Goal: Information Seeking & Learning: Learn about a topic

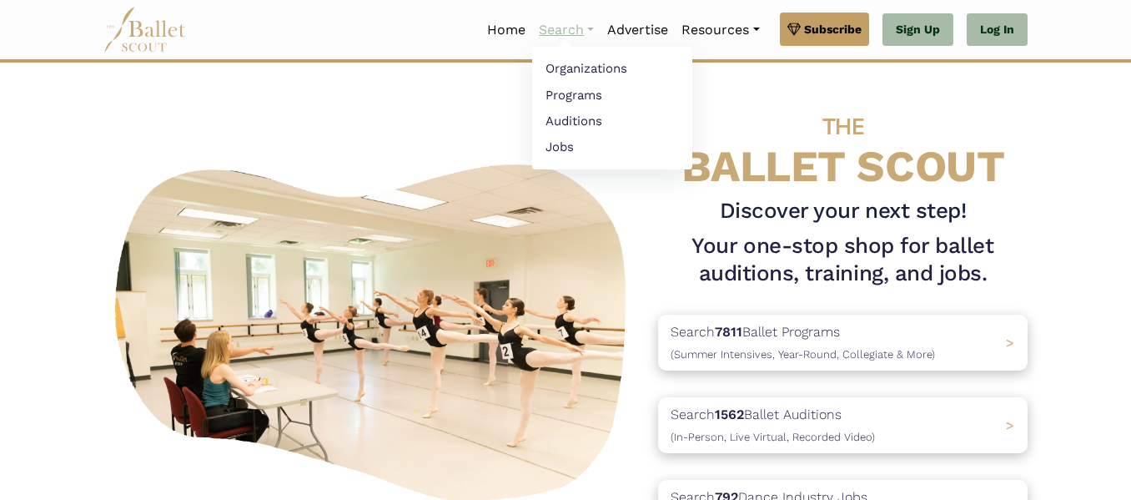
click at [547, 31] on link "Search" at bounding box center [566, 30] width 68 height 35
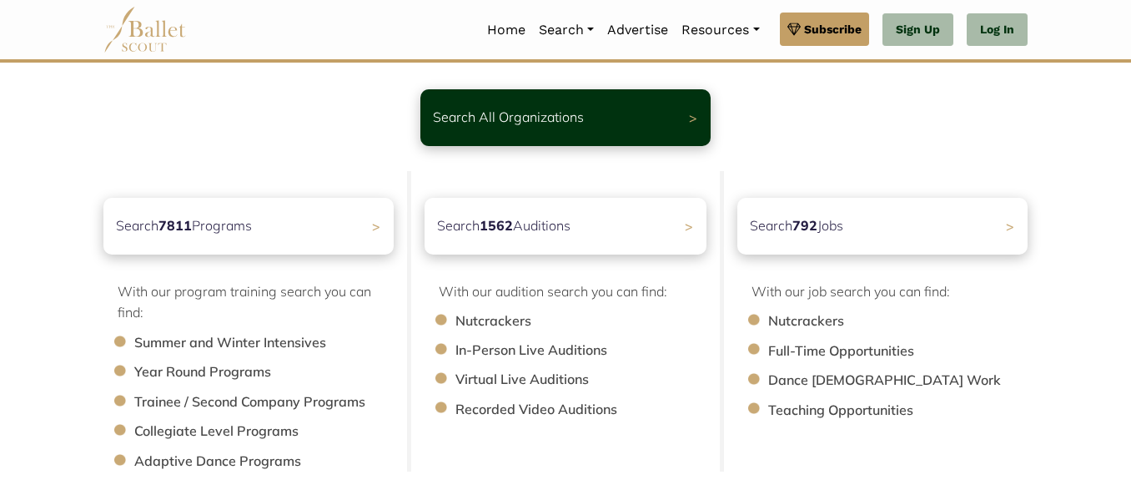
scroll to position [98, 0]
click at [215, 341] on li "Summer and Winter Intensives" at bounding box center [272, 342] width 276 height 22
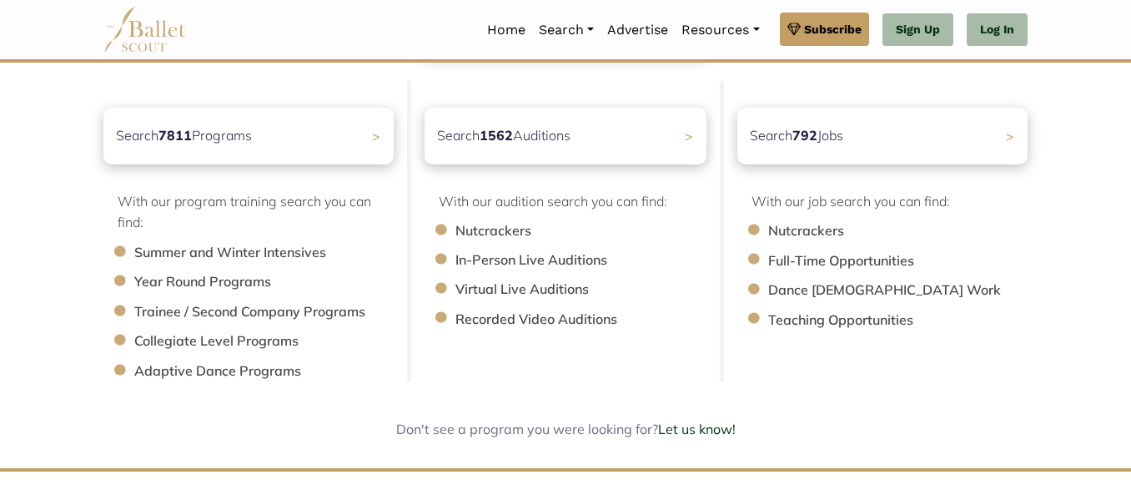
scroll to position [189, 0]
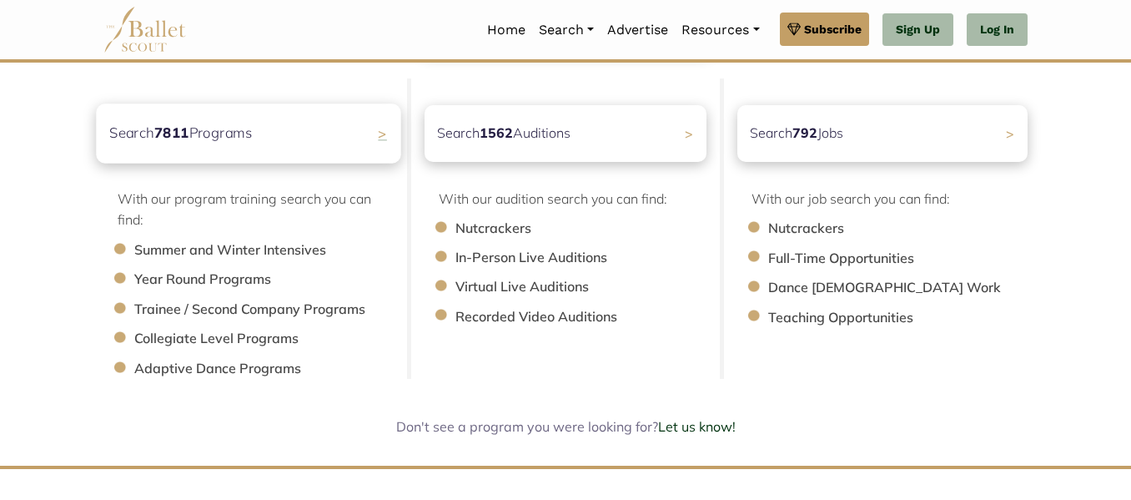
click at [380, 146] on div "Search 7811 Programs >" at bounding box center [248, 132] width 305 height 59
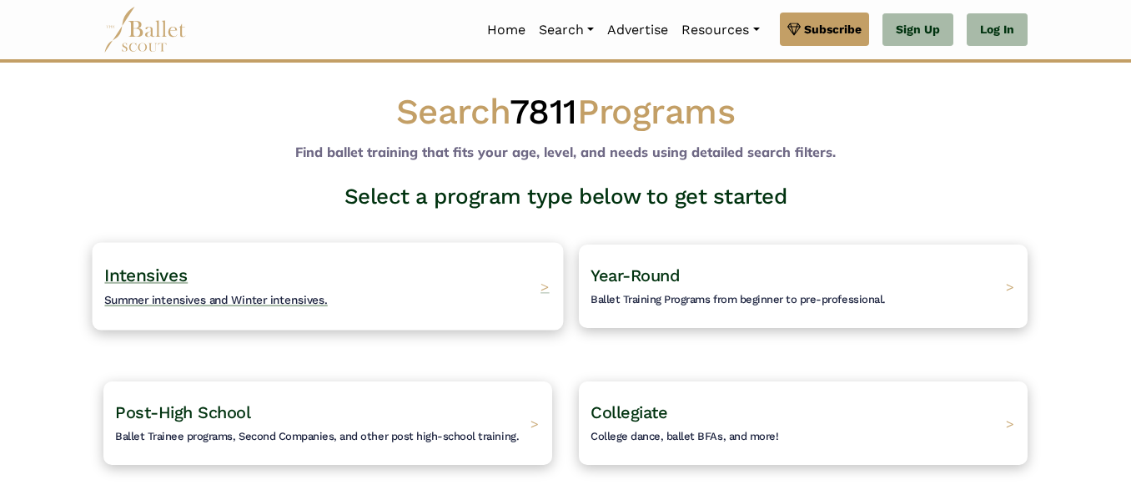
click at [320, 292] on h4 "Intensives Summer intensives and Winter intensives." at bounding box center [216, 287] width 224 height 46
click at [238, 280] on h4 "Intensives Summer intensives and Winter intensives." at bounding box center [216, 287] width 224 height 46
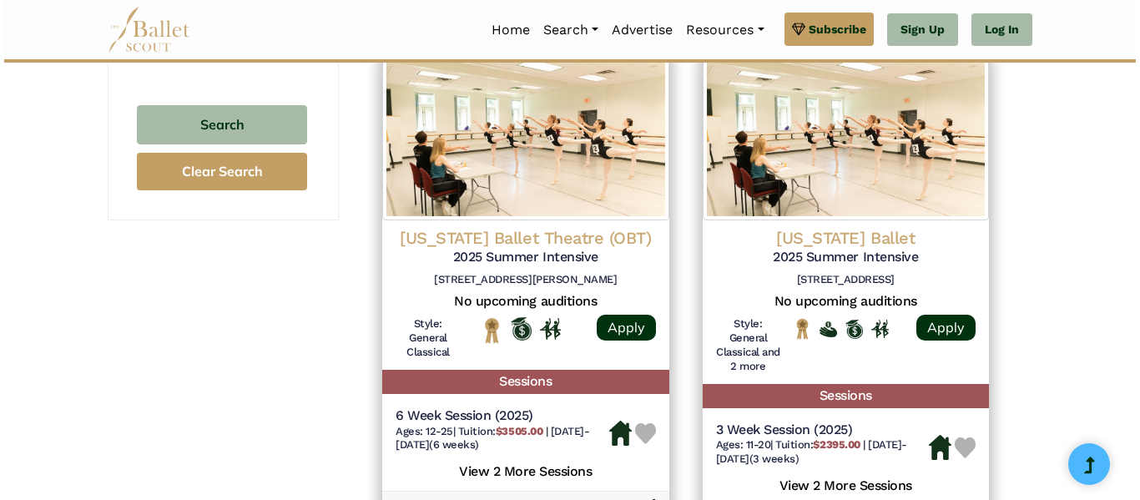
scroll to position [1265, 0]
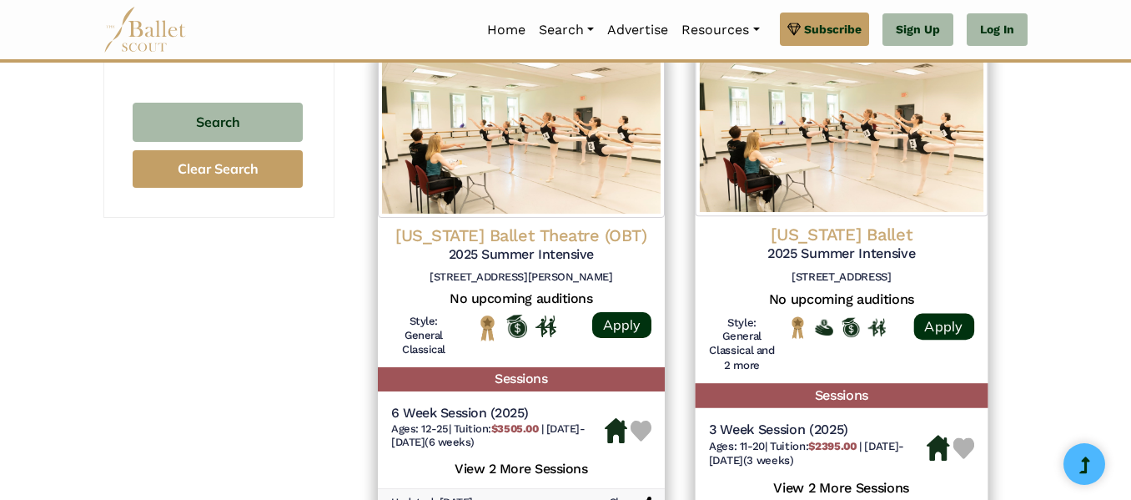
click at [899, 241] on h4 "Colorado Ballet" at bounding box center [840, 234] width 265 height 23
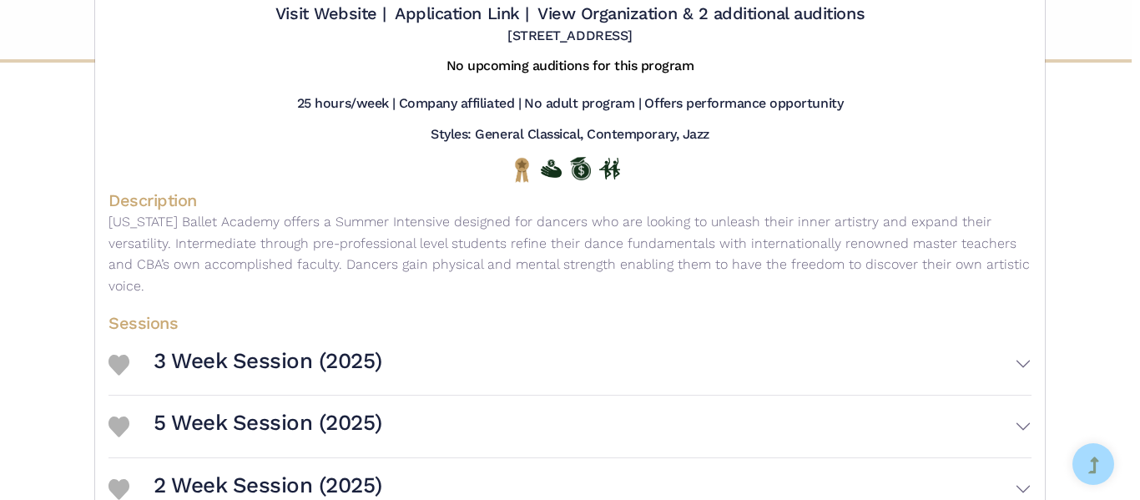
scroll to position [167, 0]
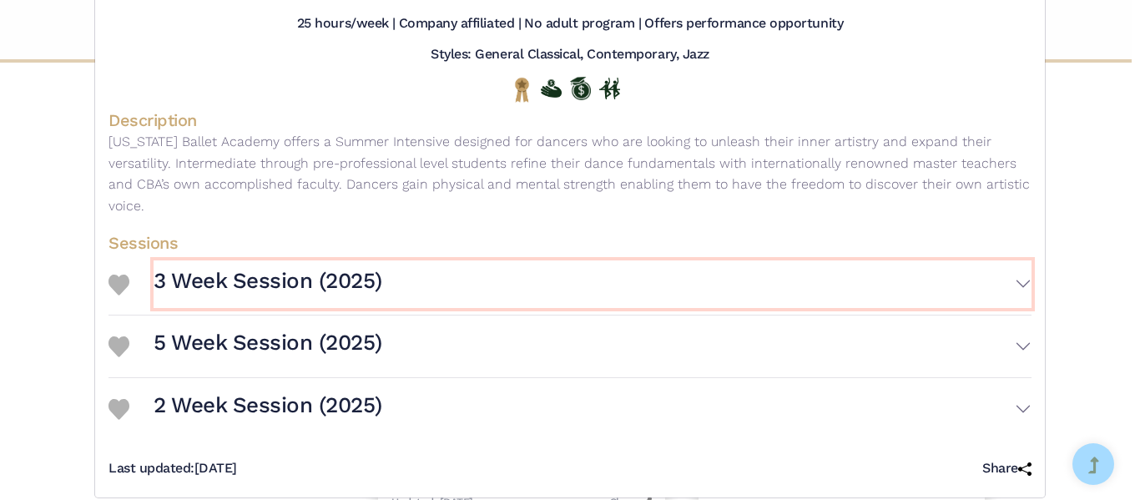
click at [343, 267] on h3 "3 Week Session (2025)" at bounding box center [268, 281] width 229 height 28
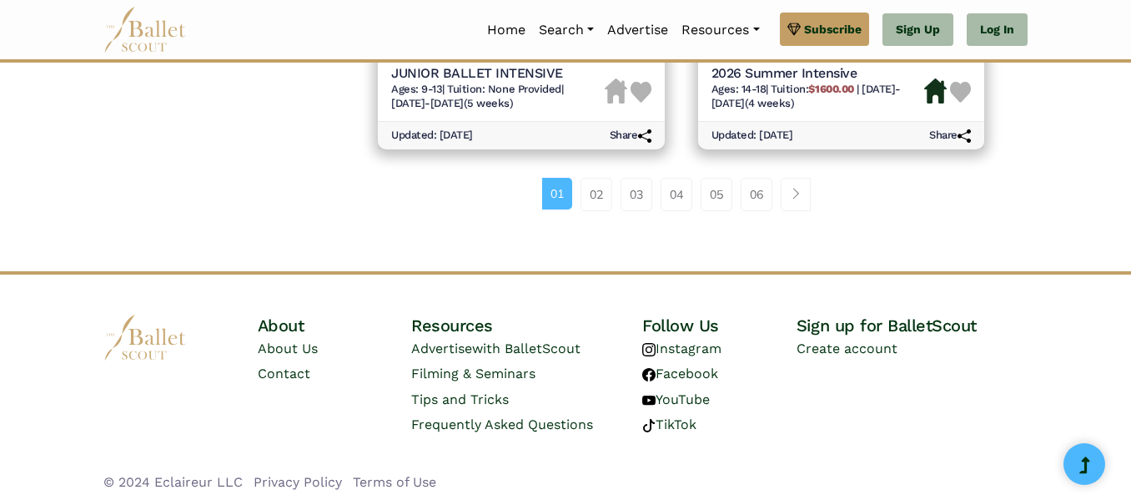
scroll to position [2613, 0]
click at [595, 182] on link "02" at bounding box center [597, 192] width 32 height 33
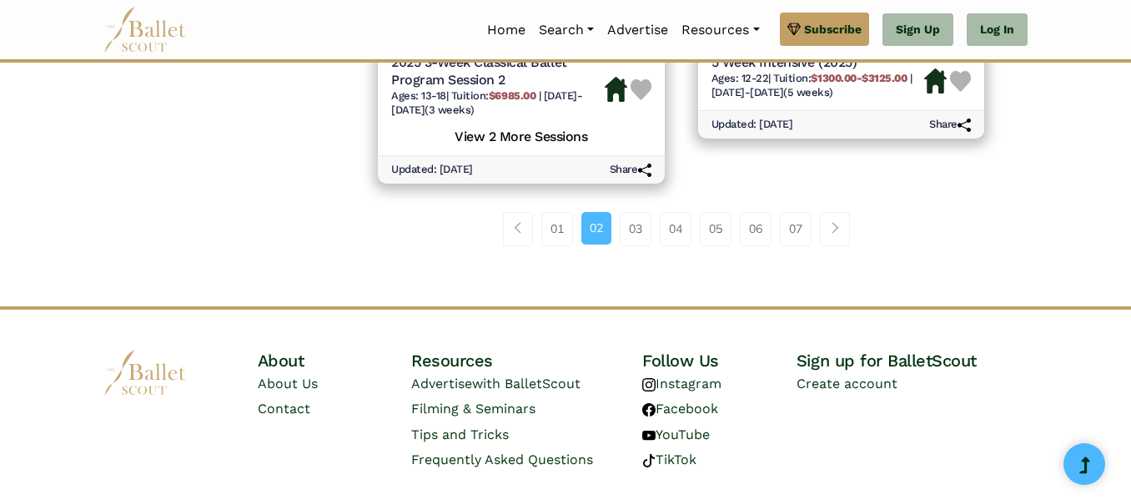
scroll to position [2613, 0]
